Goal: Information Seeking & Learning: Check status

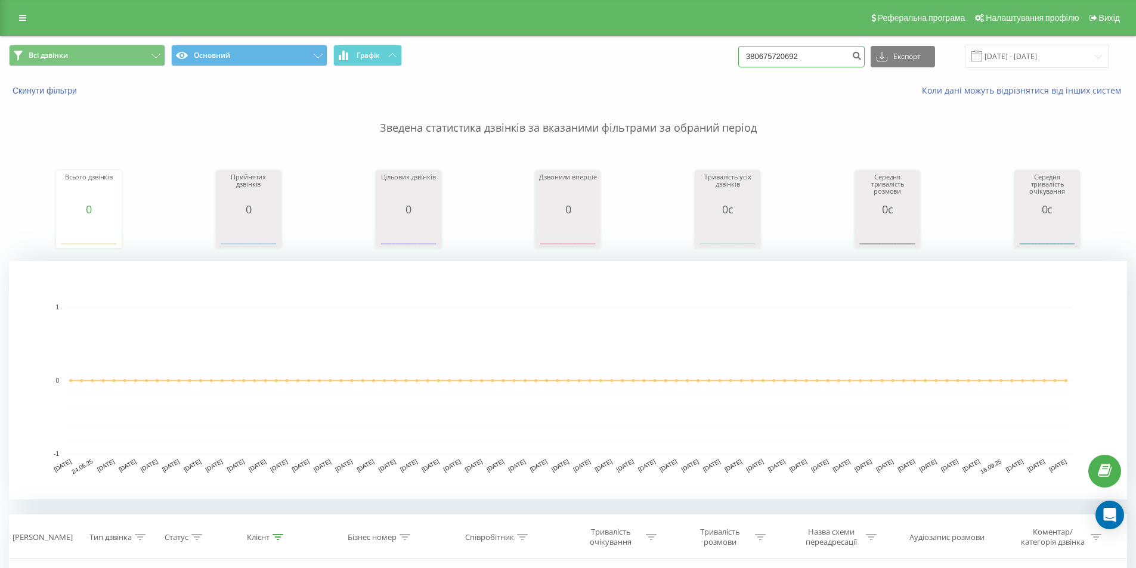
click at [830, 49] on input "380675720692" at bounding box center [801, 56] width 126 height 21
paste input "0675973353"
type input "3800675973353"
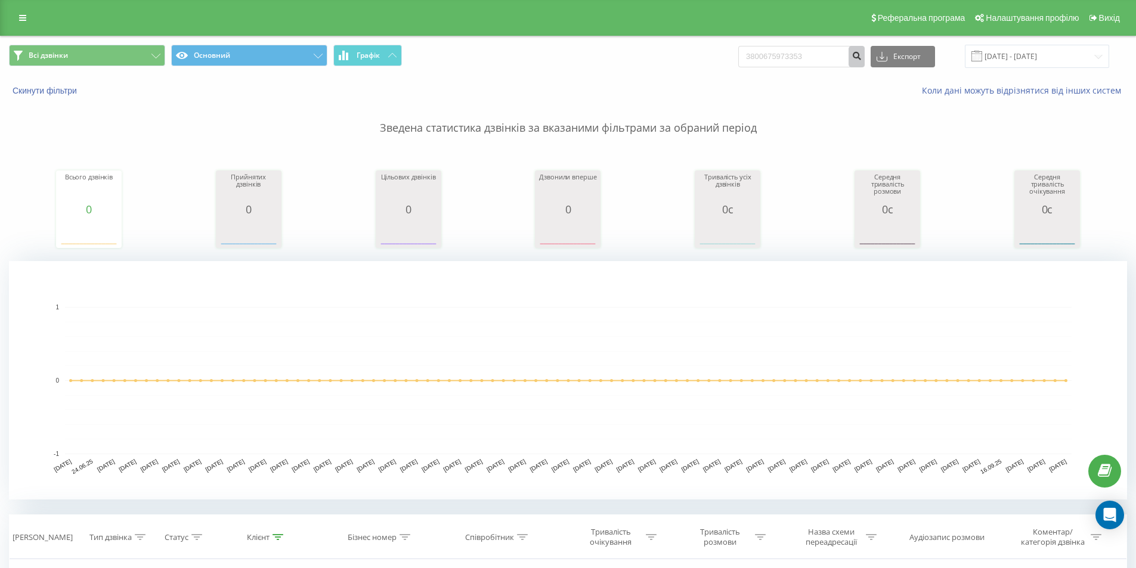
click at [861, 58] on icon "submit" at bounding box center [856, 54] width 10 height 7
click at [1066, 64] on input "[DATE] - [DATE]" at bounding box center [1037, 56] width 144 height 23
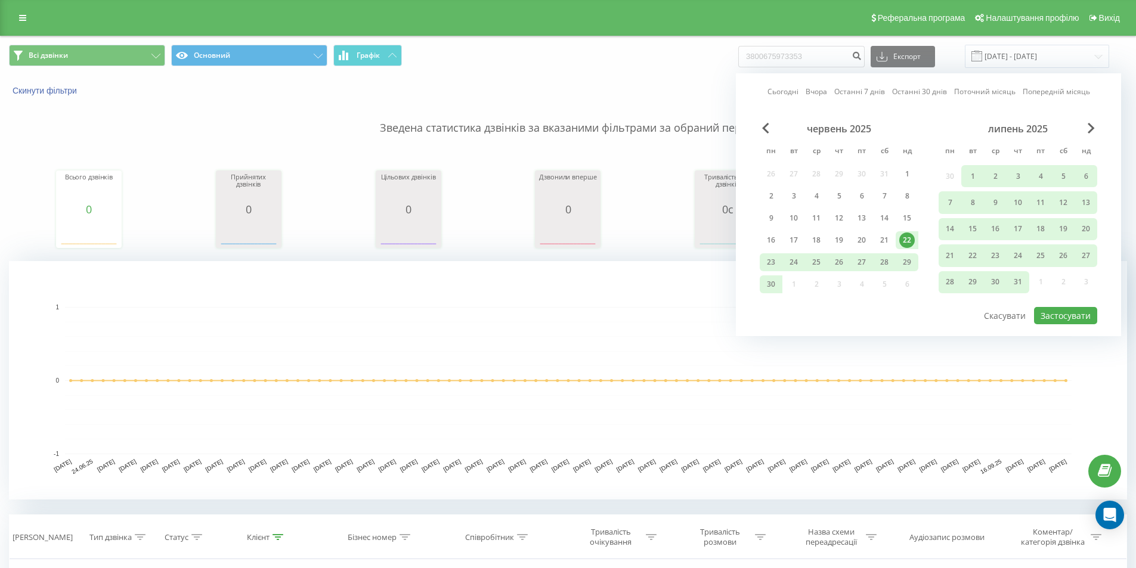
click at [1086, 127] on div "липень 2025" at bounding box center [1017, 129] width 159 height 12
click at [1087, 127] on div "липень 2025" at bounding box center [1017, 129] width 159 height 12
click at [1089, 127] on span "Next Month" at bounding box center [1090, 128] width 7 height 11
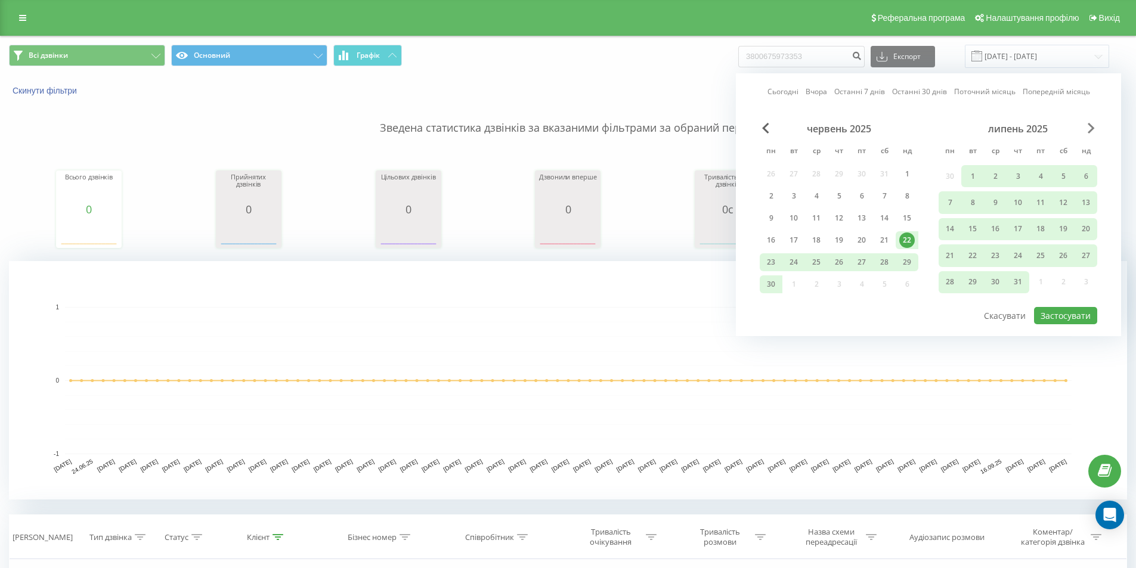
click at [1089, 127] on span "Next Month" at bounding box center [1090, 128] width 7 height 11
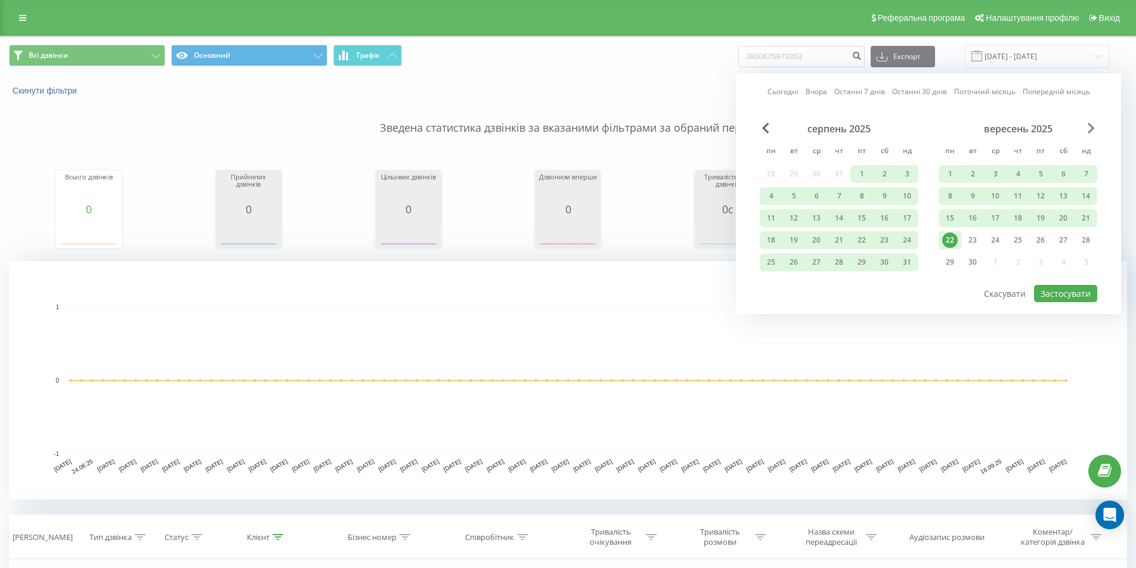
click at [1089, 127] on span "Next Month" at bounding box center [1090, 128] width 7 height 11
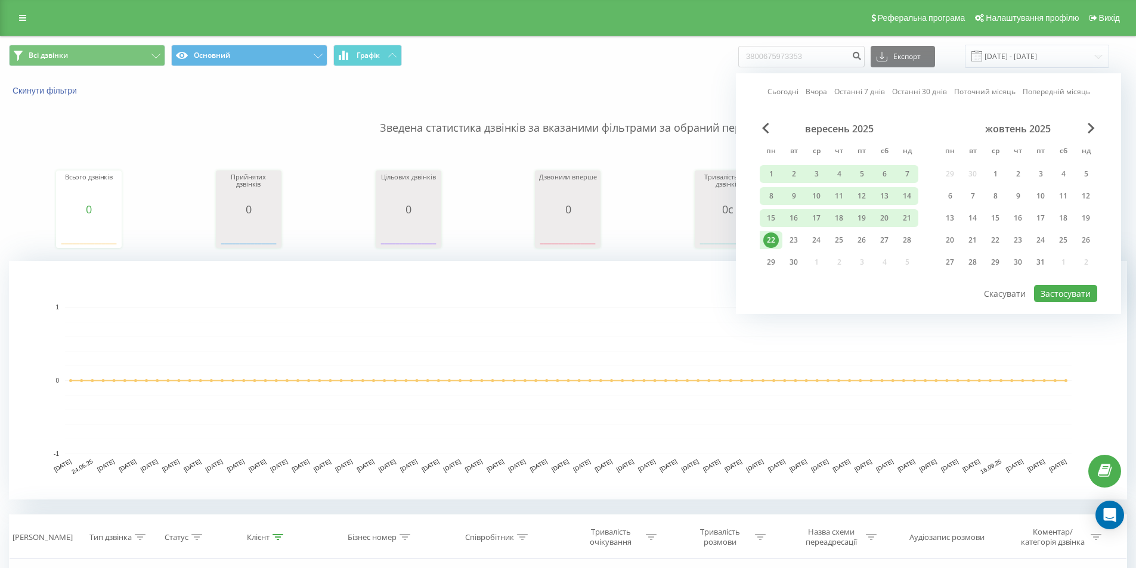
click at [778, 241] on div "22" at bounding box center [770, 239] width 15 height 15
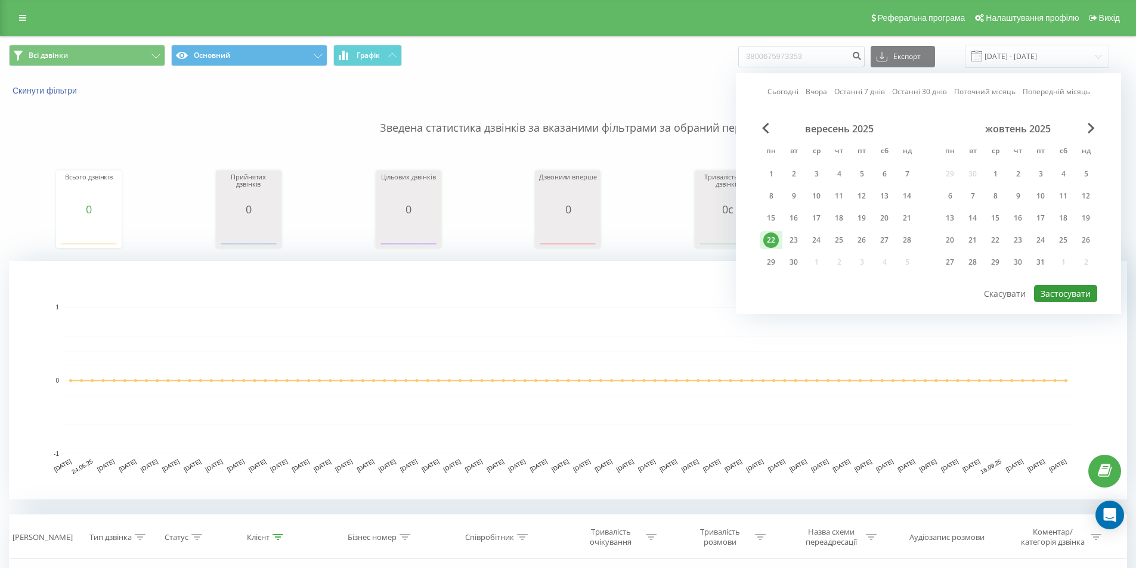
click at [1062, 297] on button "Застосувати" at bounding box center [1065, 293] width 63 height 17
type input "22.09.2025 - 22.09.2025"
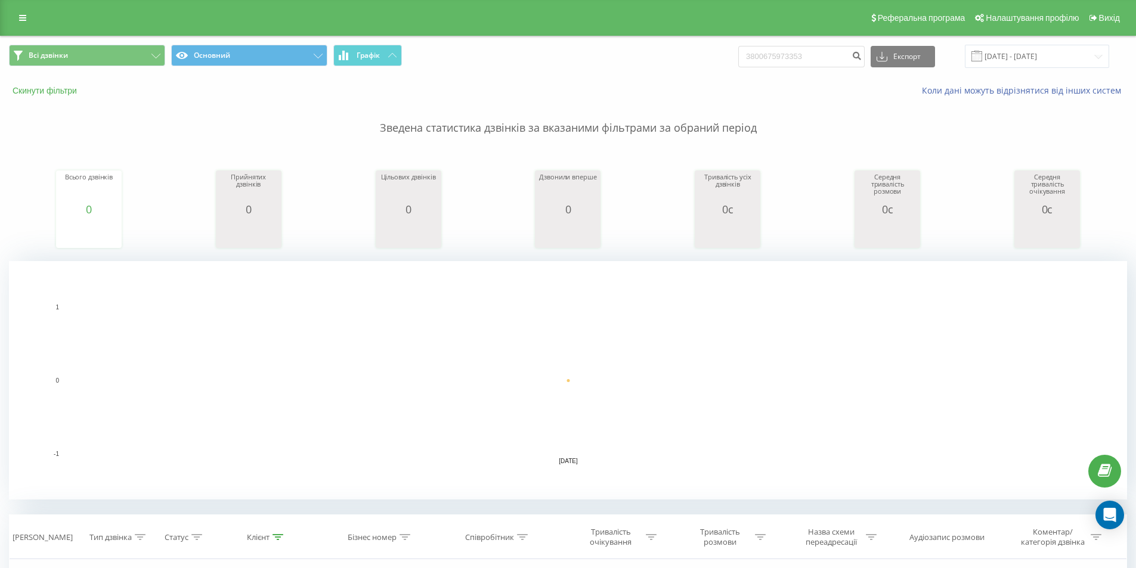
click at [64, 90] on button "Скинути фільтри" at bounding box center [46, 90] width 74 height 11
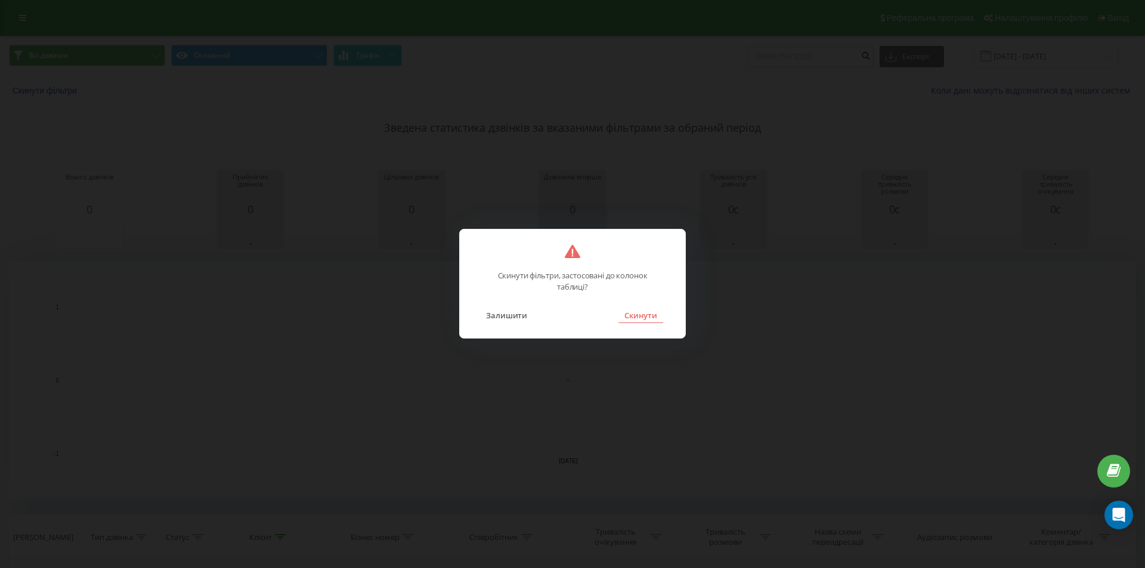
click at [641, 323] on button "Скинути" at bounding box center [640, 315] width 45 height 15
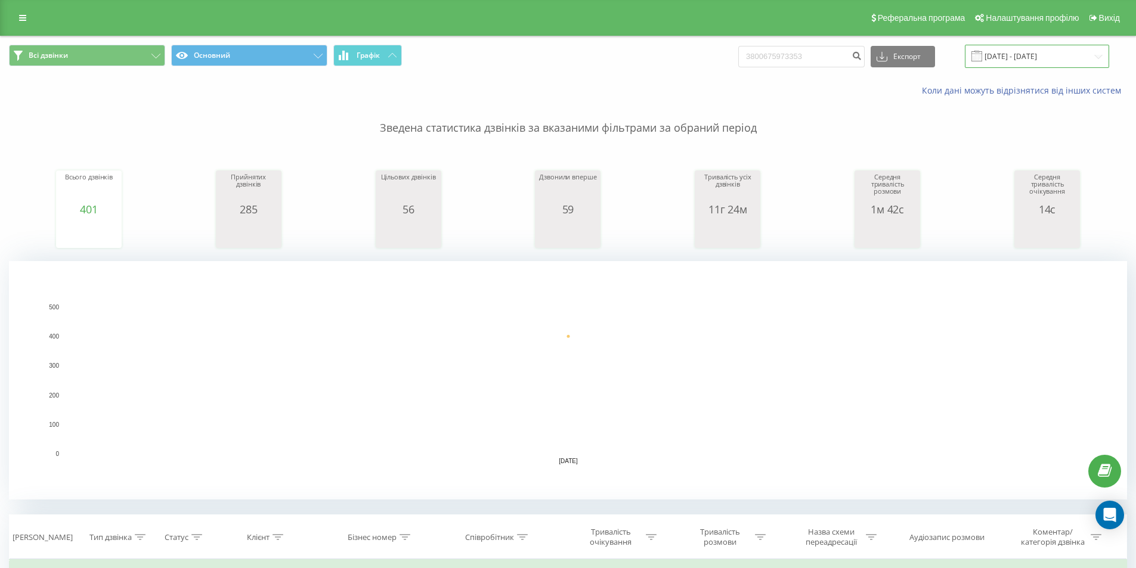
click at [1007, 56] on input "22.09.2025 - 22.09.2025" at bounding box center [1037, 56] width 144 height 23
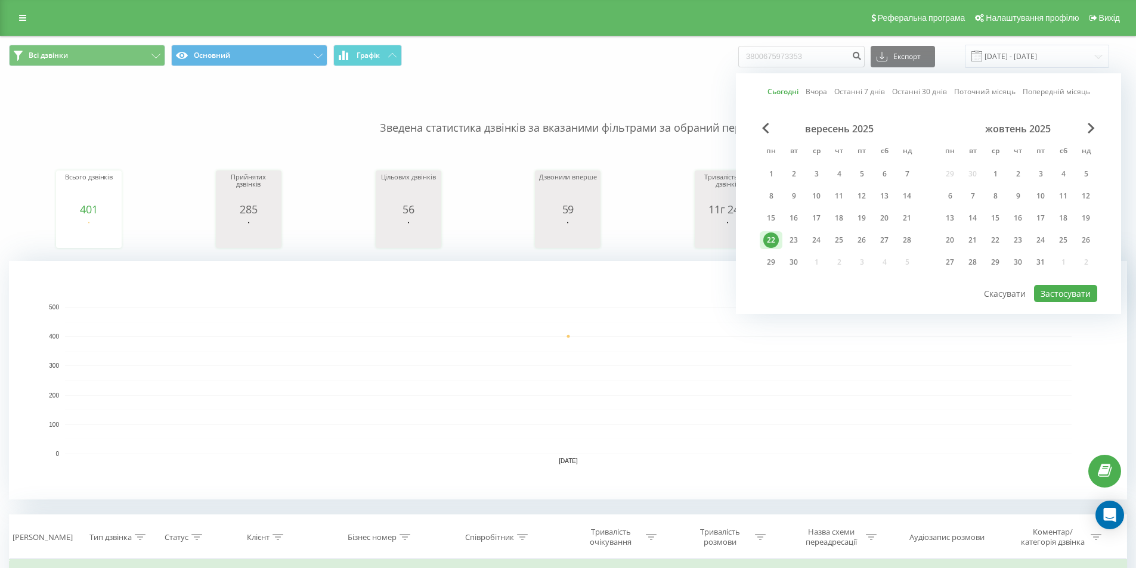
click at [1061, 306] on div "Сьогодні Вчора Останні 7 днів Останні 30 днів Поточний місяць Попередній місяць…" at bounding box center [928, 193] width 385 height 241
click at [1066, 300] on button "Застосувати" at bounding box center [1065, 293] width 63 height 17
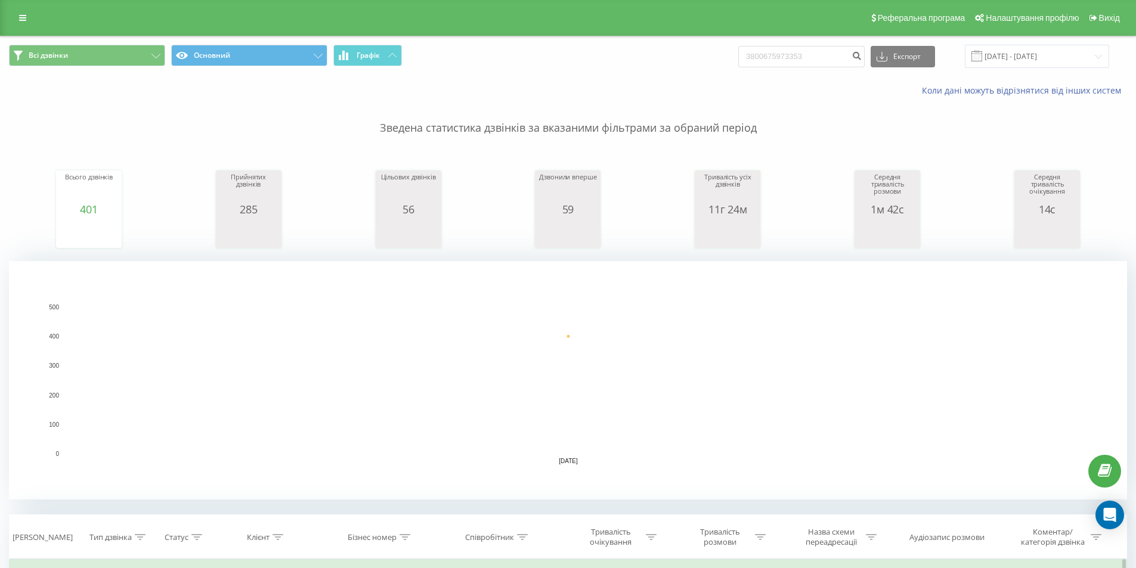
scroll to position [238, 0]
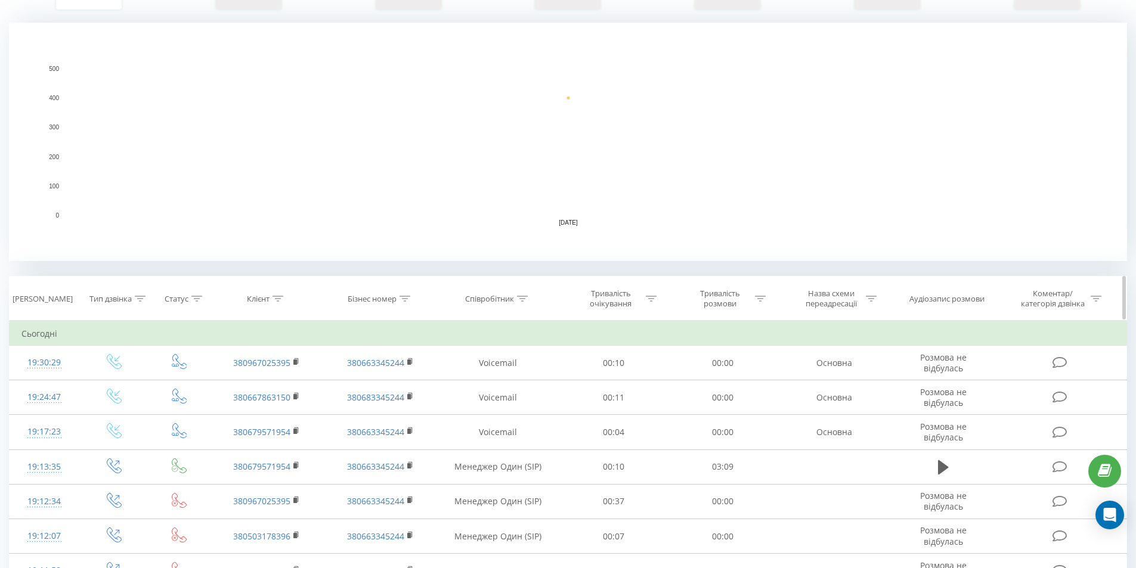
click at [530, 298] on div "Співробітник" at bounding box center [498, 299] width 122 height 10
click at [506, 385] on input "text" at bounding box center [497, 384] width 105 height 21
type input "Корніюк"
click at [520, 401] on span "OK" at bounding box center [523, 407] width 33 height 18
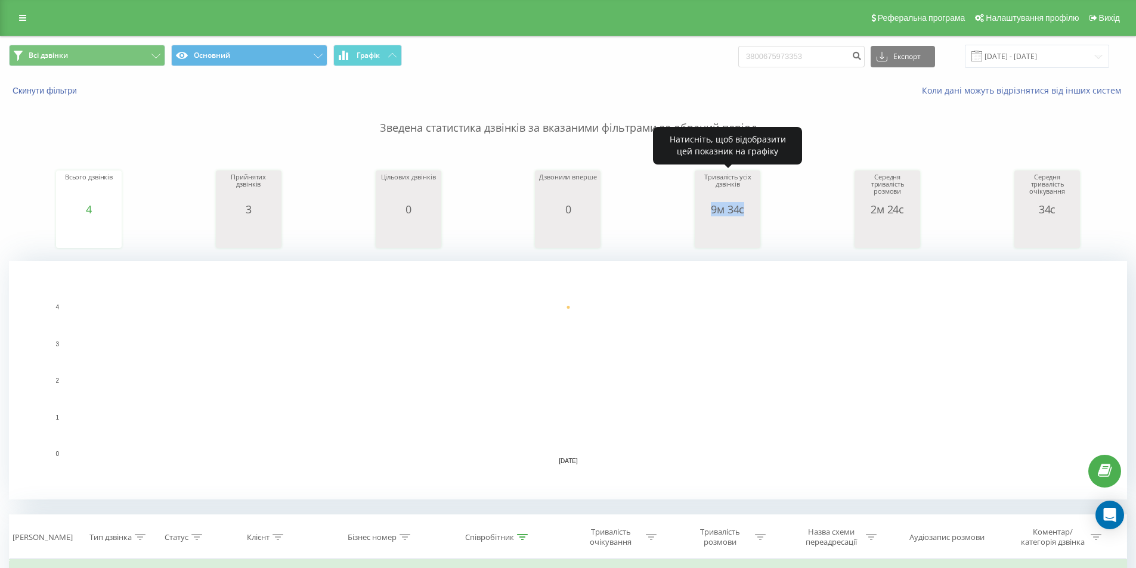
drag, startPoint x: 710, startPoint y: 212, endPoint x: 776, endPoint y: 212, distance: 66.2
click at [776, 212] on div "Всього дзвінків 4 date totalCalls 22.09.25 4 22.09.25 Прийнятих дзвінків 3 date…" at bounding box center [568, 198] width 1118 height 103
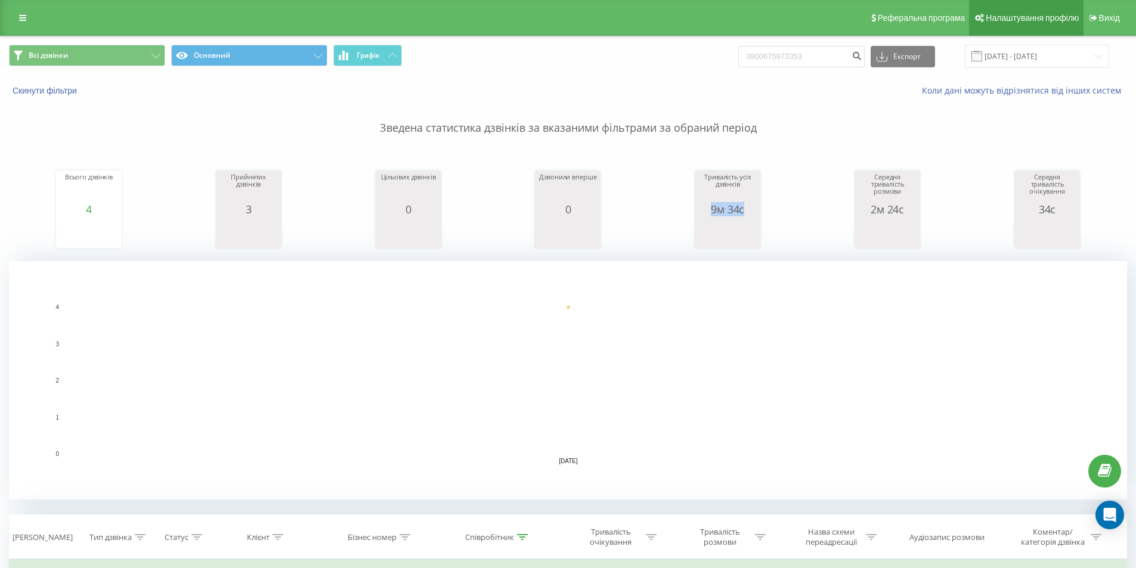
copy div "9м 34с"
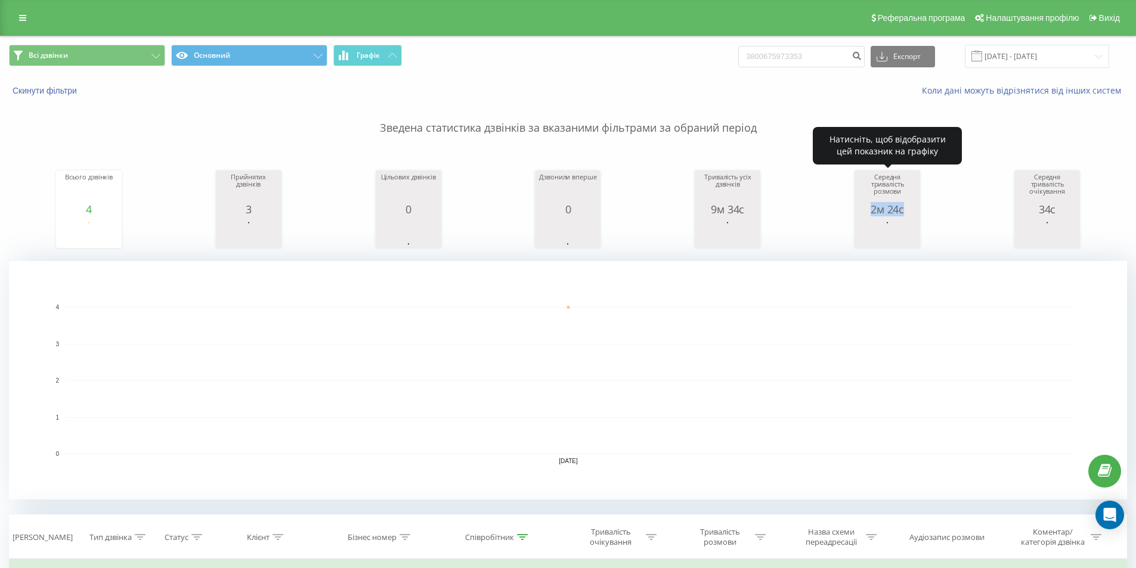
drag, startPoint x: 875, startPoint y: 208, endPoint x: 924, endPoint y: 161, distance: 67.9
click at [916, 208] on div "2м 24с" at bounding box center [887, 209] width 60 height 12
copy div "2м 24с"
